Goal: Transaction & Acquisition: Book appointment/travel/reservation

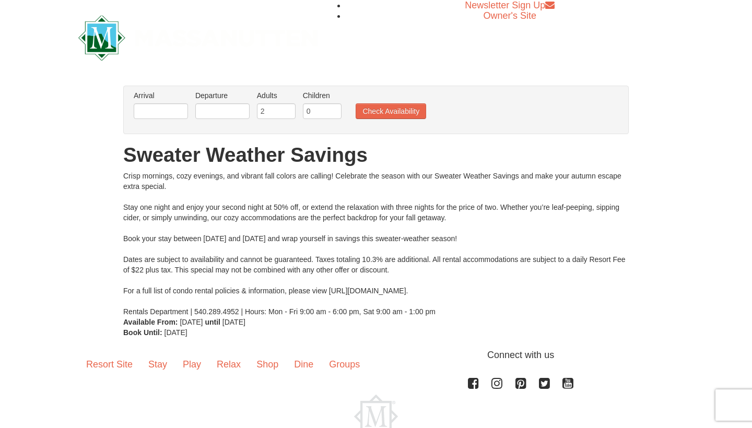
scroll to position [8, 0]
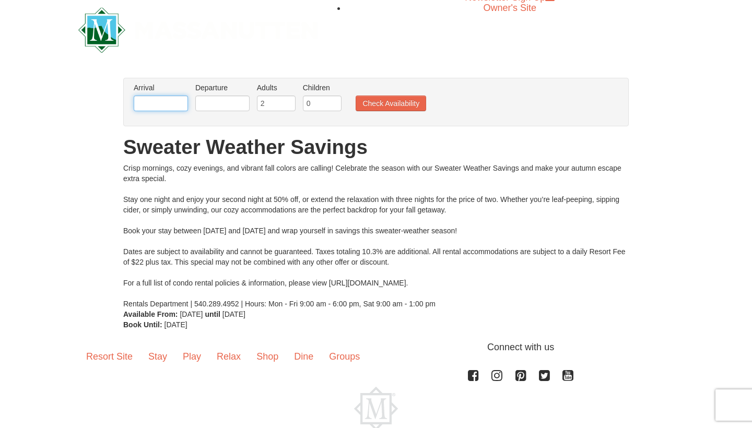
click at [178, 103] on input "text" at bounding box center [161, 104] width 54 height 16
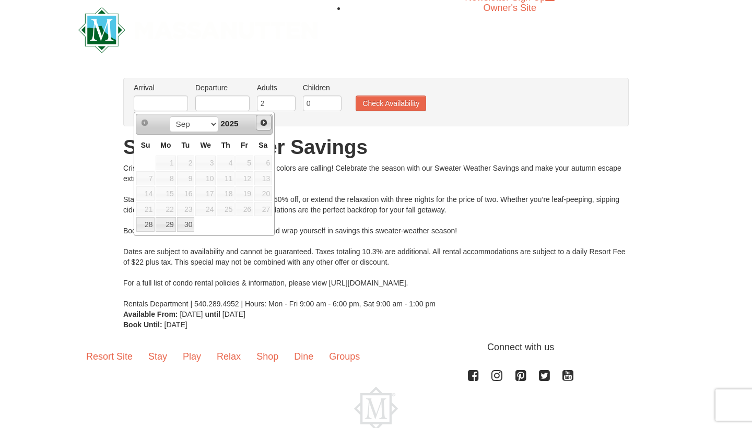
click at [264, 121] on span "Next" at bounding box center [264, 123] width 8 height 8
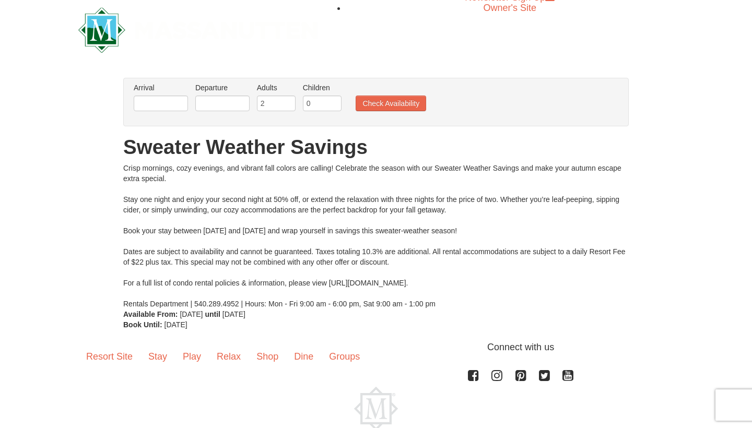
click at [226, 46] on img at bounding box center [197, 29] width 239 height 45
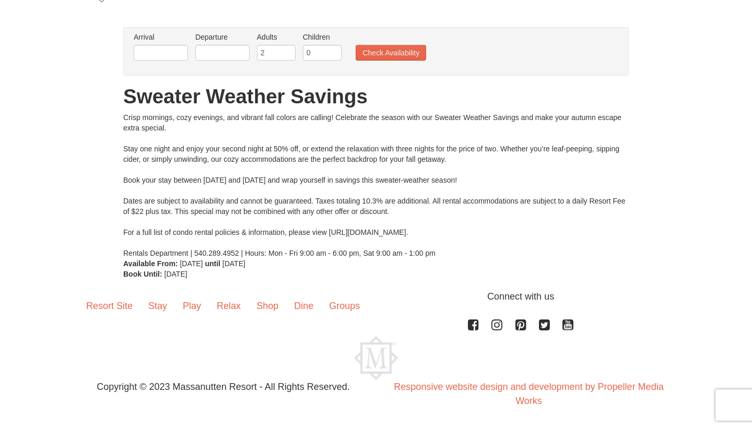
scroll to position [58, 0]
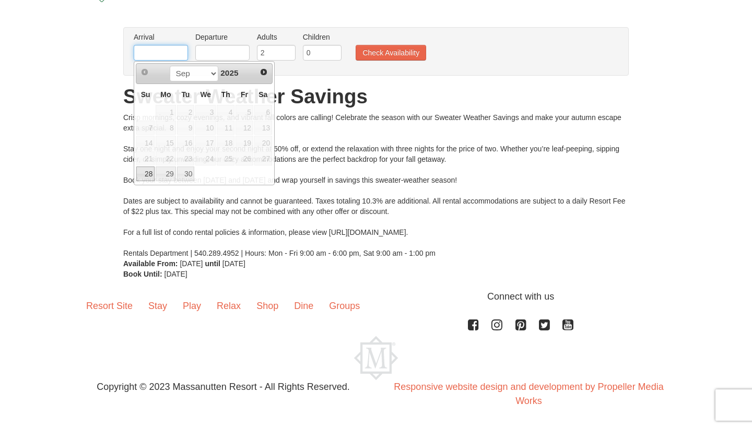
click at [182, 53] on input "text" at bounding box center [161, 53] width 54 height 16
click at [263, 72] on span "Next" at bounding box center [264, 72] width 8 height 8
click at [264, 109] on link "4" at bounding box center [263, 112] width 18 height 15
type input "[DATE]"
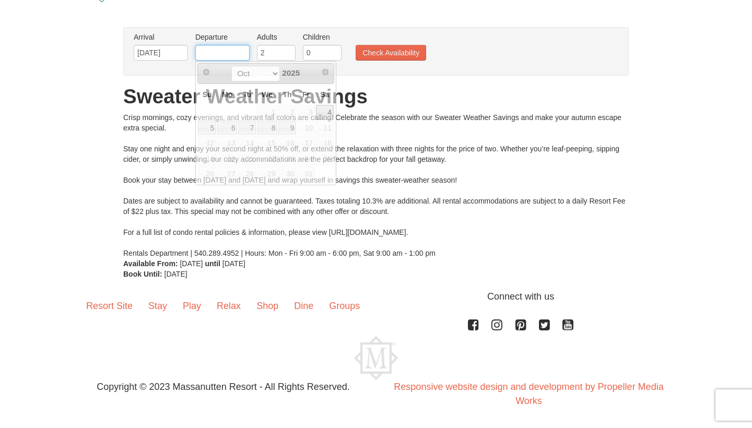
click at [232, 53] on input "text" at bounding box center [222, 53] width 54 height 16
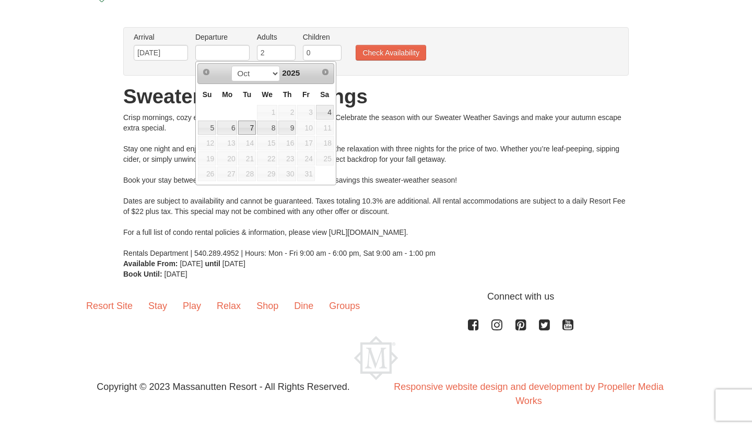
click at [249, 126] on link "7" at bounding box center [247, 128] width 18 height 15
type input "[DATE]"
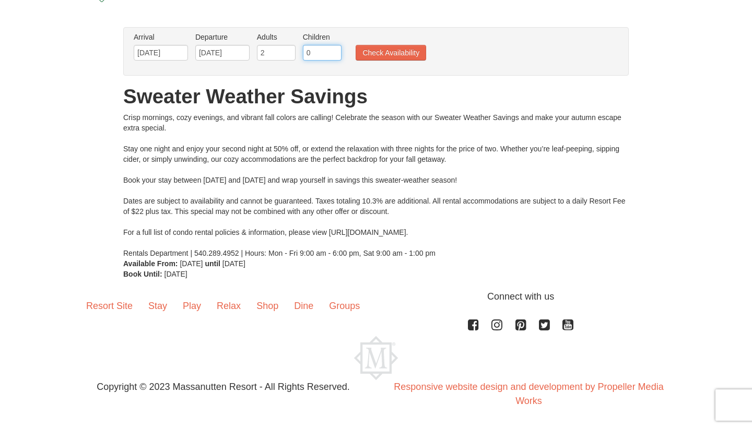
click at [319, 50] on input "0" at bounding box center [322, 53] width 39 height 16
click at [332, 50] on input "1" at bounding box center [322, 53] width 39 height 16
type input "2"
click at [332, 50] on input "2" at bounding box center [322, 53] width 39 height 16
click at [371, 56] on button "Check Availability" at bounding box center [391, 53] width 71 height 16
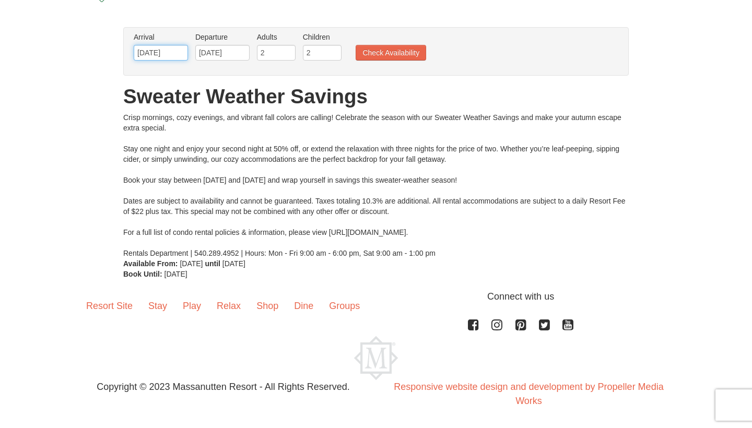
click at [168, 56] on input "[DATE]" at bounding box center [161, 53] width 54 height 16
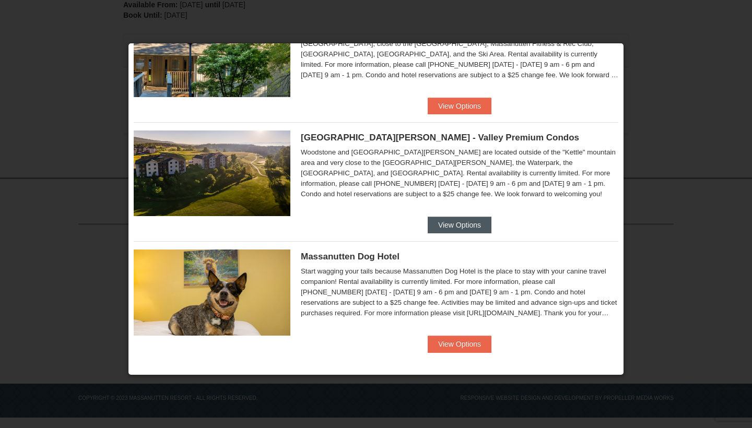
scroll to position [297, 0]
click at [459, 221] on button "View Options" at bounding box center [460, 225] width 64 height 17
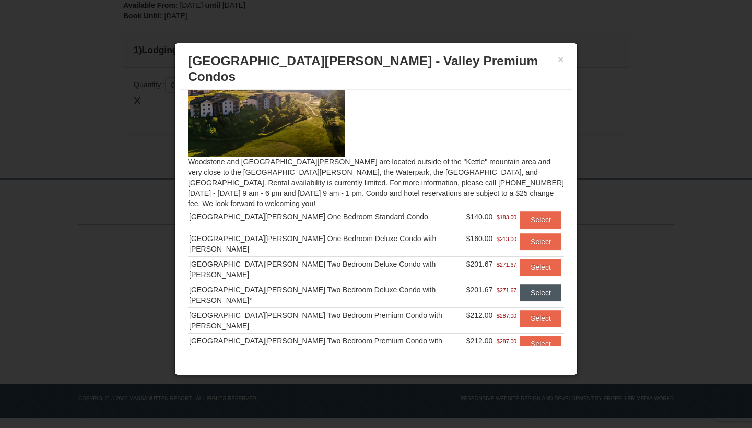
scroll to position [26, 0]
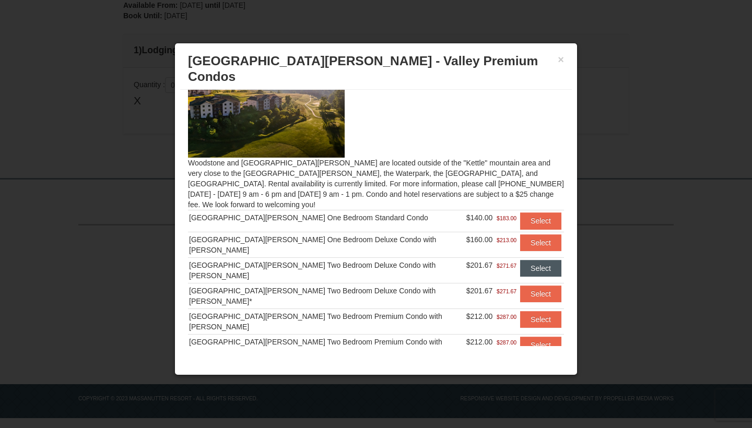
click at [530, 260] on button "Select" at bounding box center [540, 268] width 41 height 17
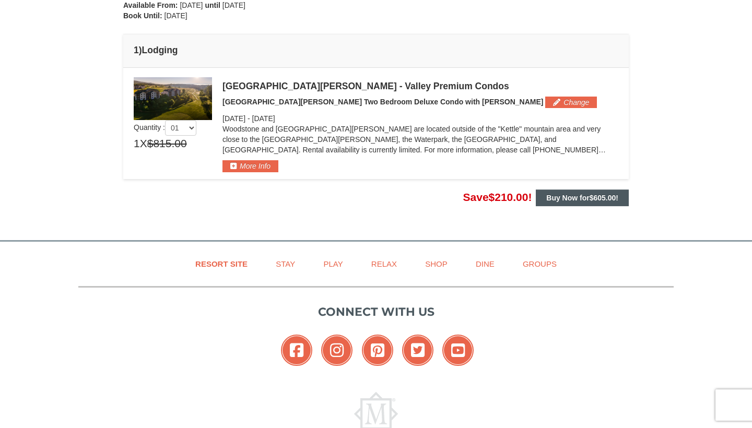
click at [612, 202] on button "Buy Now for $605.00 !" at bounding box center [582, 198] width 93 height 17
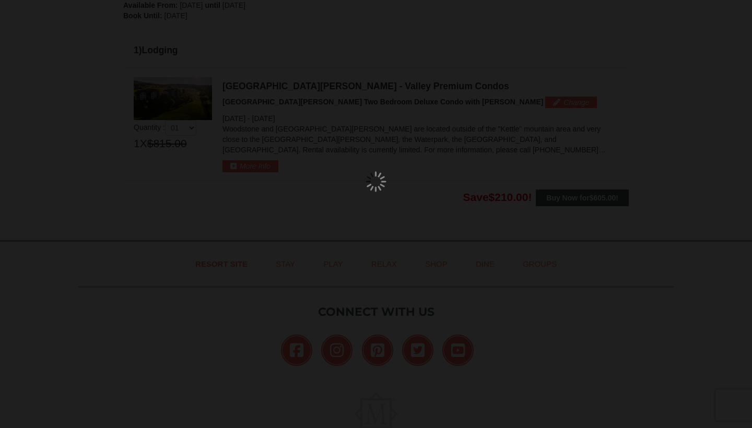
click at [611, 196] on div at bounding box center [376, 214] width 752 height 428
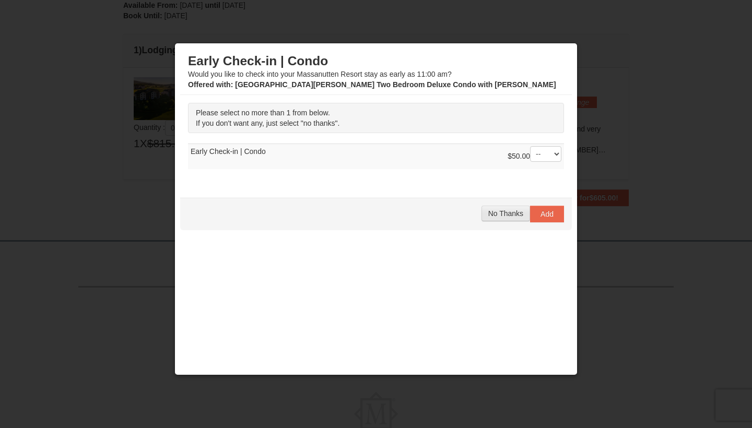
click at [512, 212] on span "No Thanks" at bounding box center [505, 213] width 35 height 8
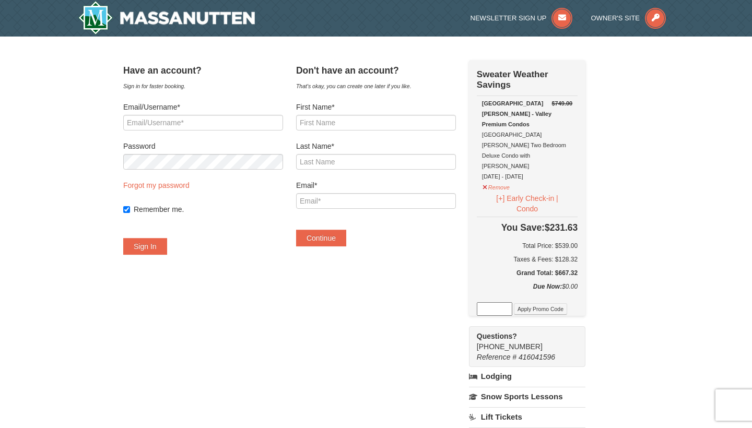
click at [283, 264] on div "Have an account? Sign in for faster booking. Email/Username* Password Forgot my…" at bounding box center [203, 162] width 160 height 205
